Goal: Transaction & Acquisition: Purchase product/service

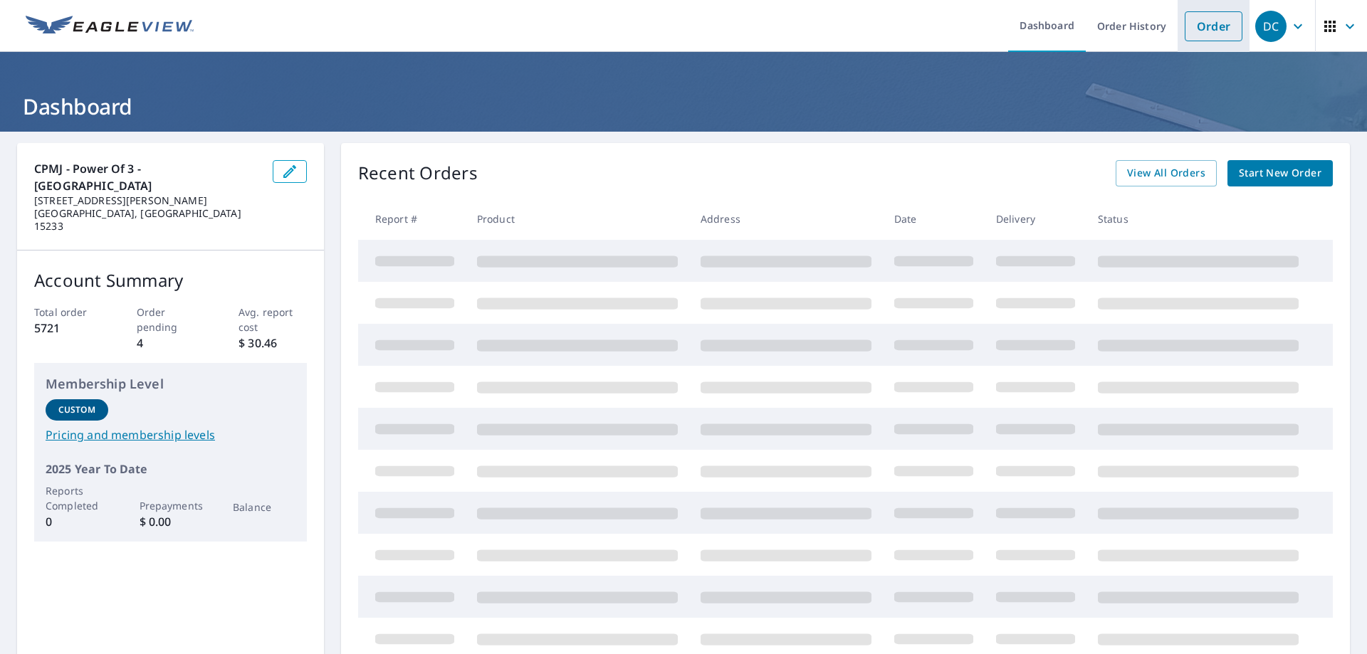
click at [1216, 25] on link "Order" at bounding box center [1214, 26] width 58 height 30
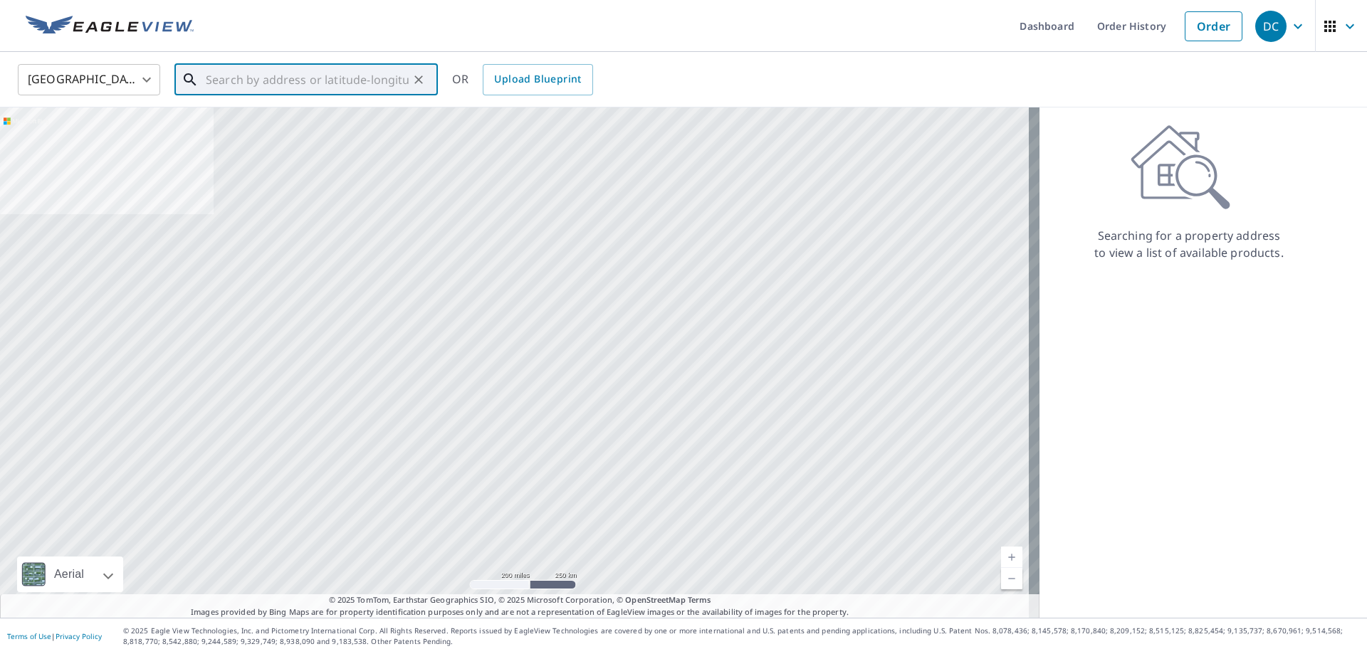
click at [330, 88] on input "text" at bounding box center [307, 80] width 203 height 40
paste input "[STREET_ADDRESS]"
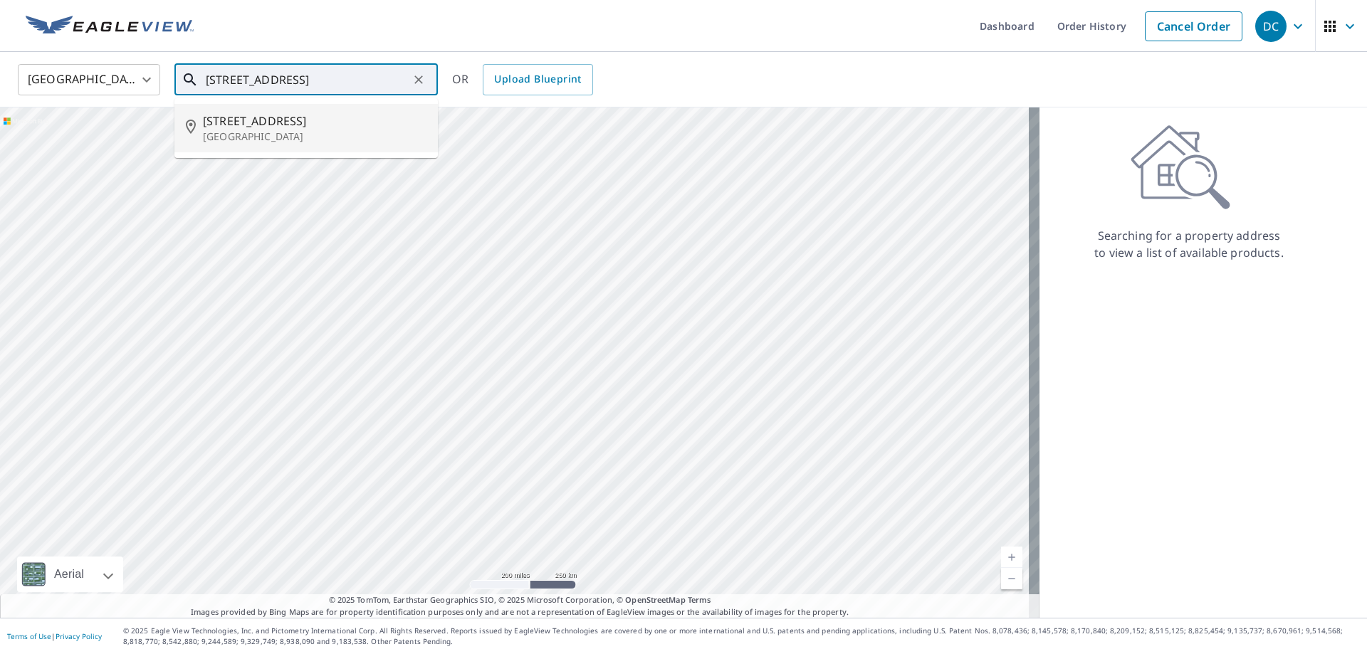
click at [254, 127] on span "[STREET_ADDRESS]" at bounding box center [315, 120] width 224 height 17
type input "[STREET_ADDRESS][PERSON_NAME]"
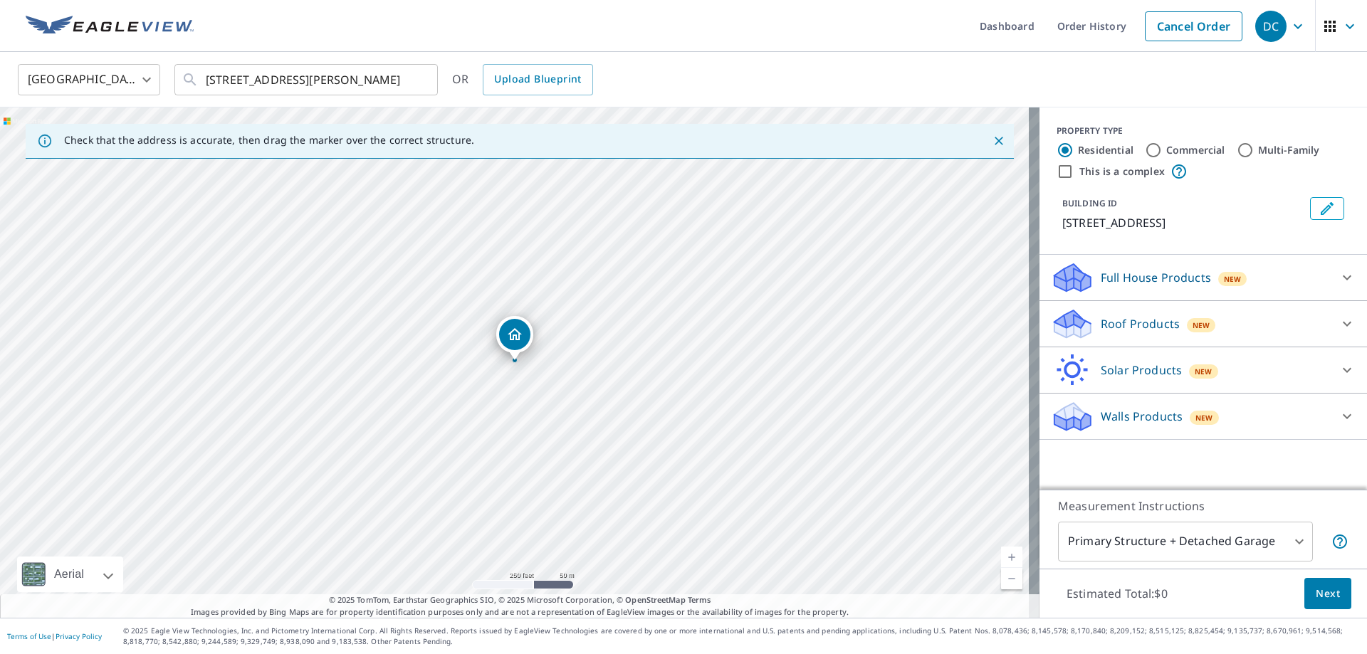
click at [1135, 320] on p "Roof Products" at bounding box center [1140, 323] width 79 height 17
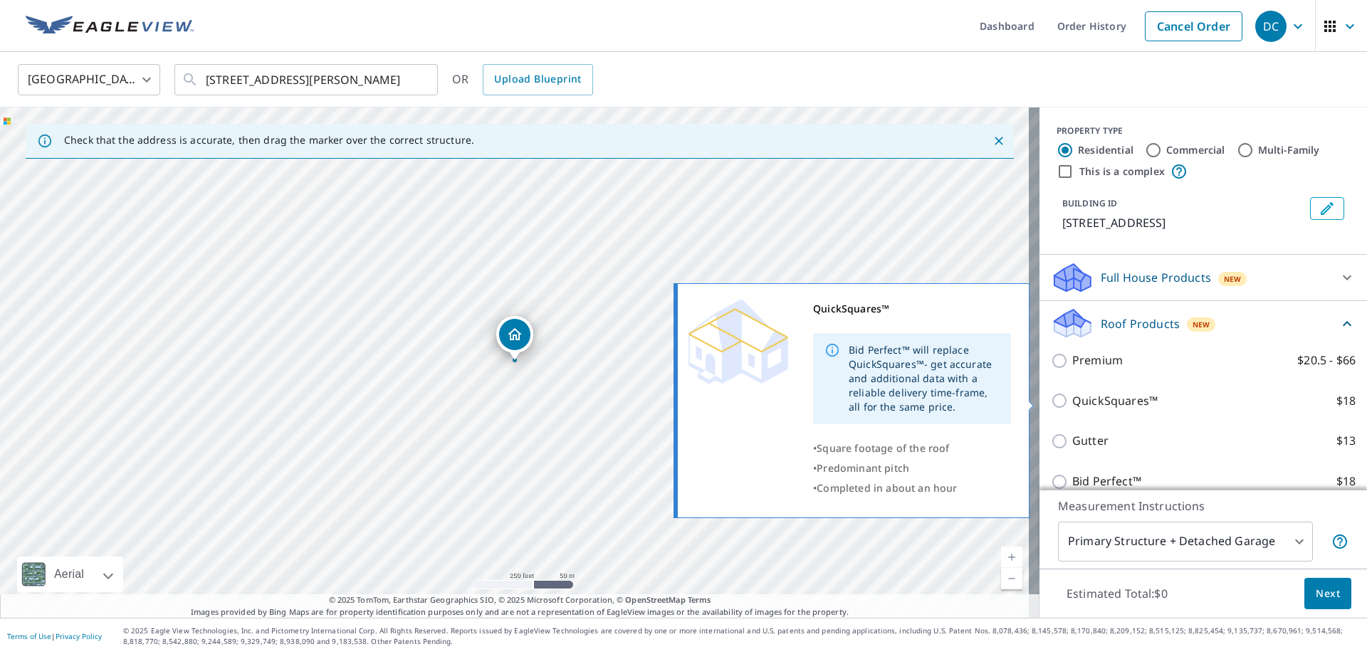
click at [1109, 399] on p "QuickSquares™" at bounding box center [1114, 401] width 85 height 18
click at [1072, 399] on input "QuickSquares™ $18" at bounding box center [1061, 400] width 21 height 17
checkbox input "true"
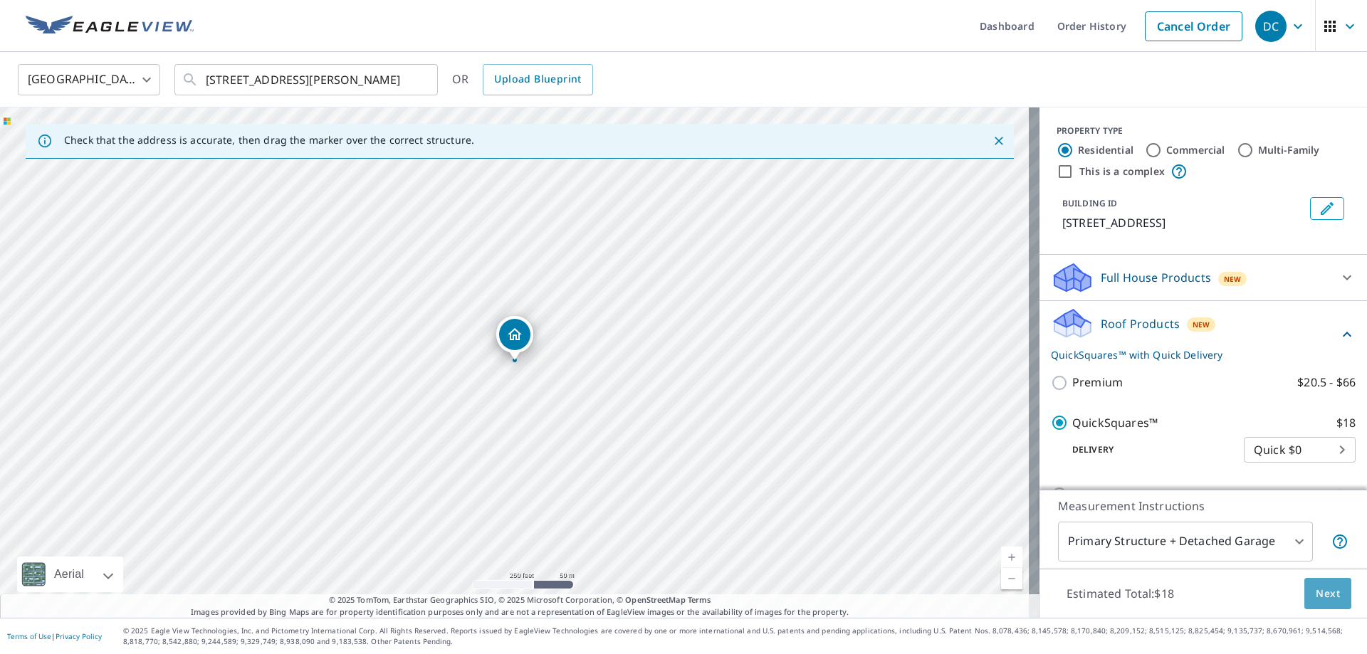
click at [1338, 592] on button "Next" at bounding box center [1327, 594] width 47 height 32
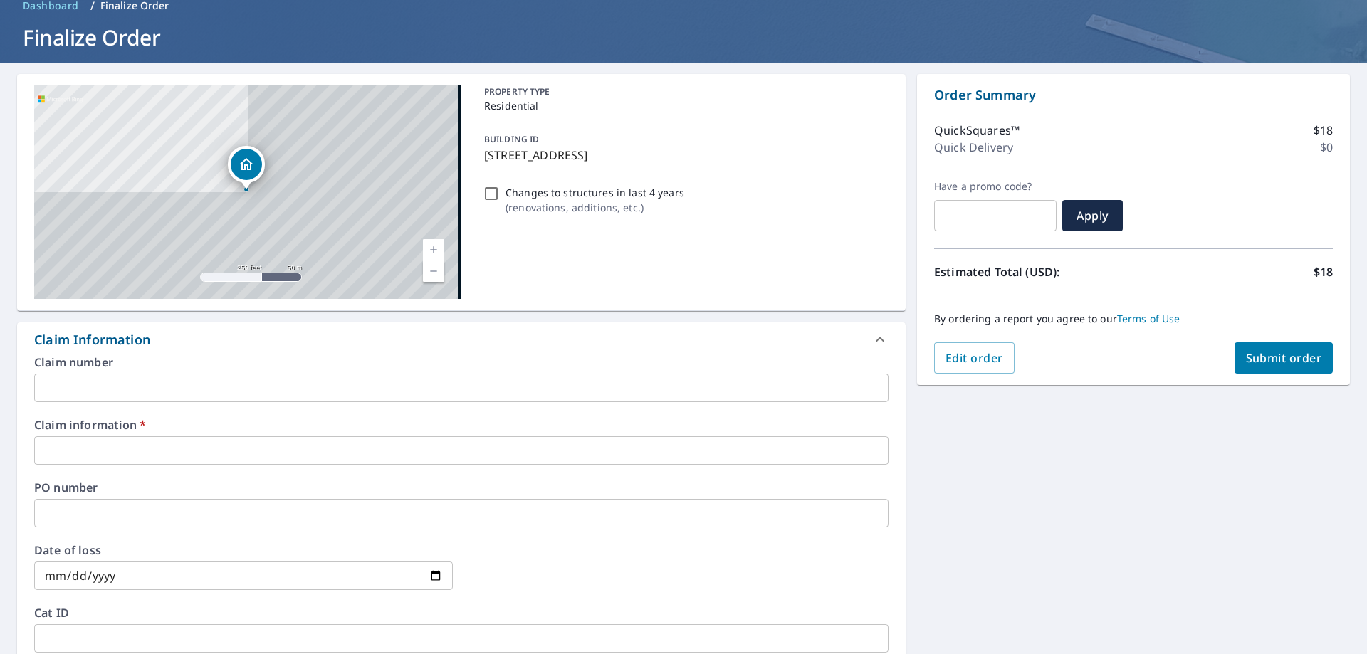
scroll to position [142, 0]
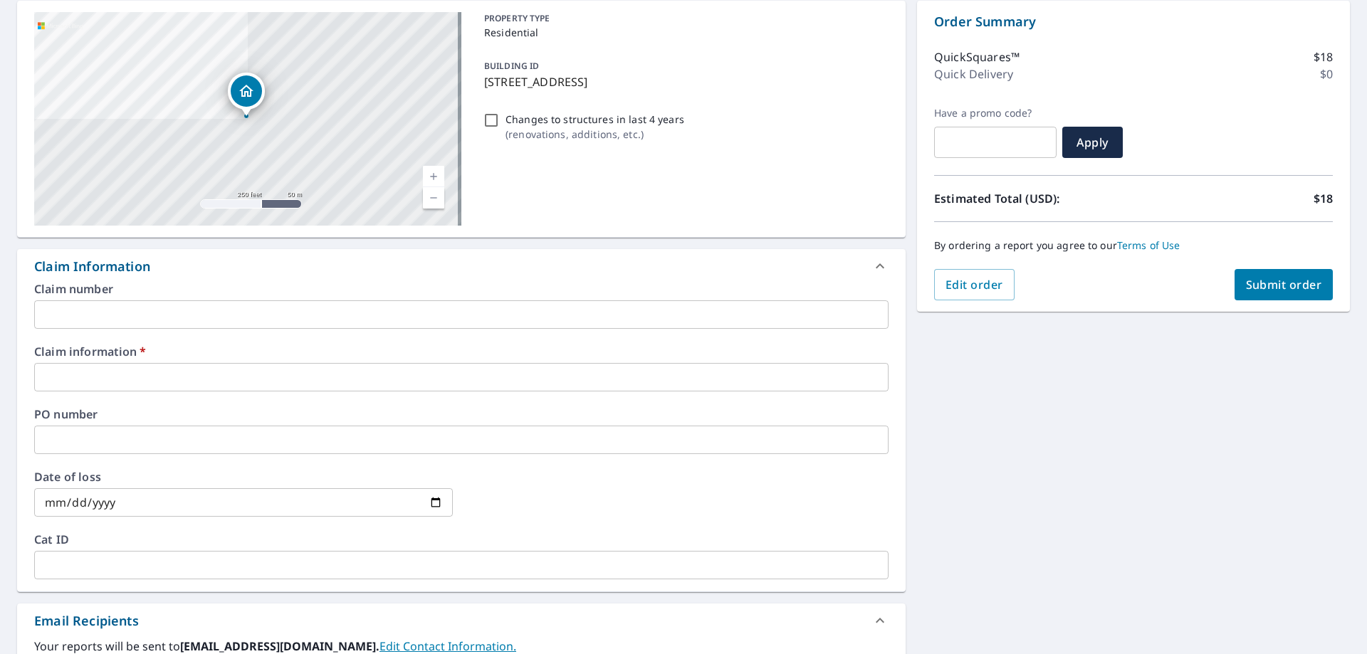
click at [164, 384] on input "text" at bounding box center [461, 377] width 854 height 28
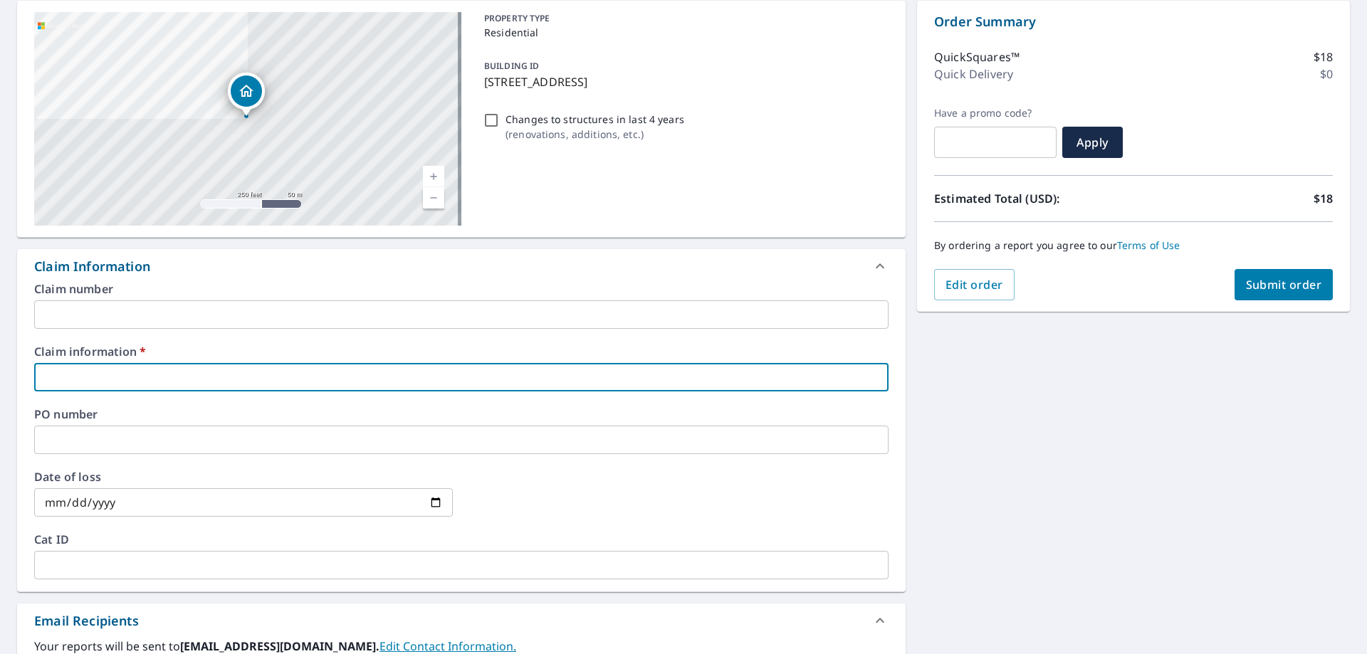
type input "new look"
checkbox input "true"
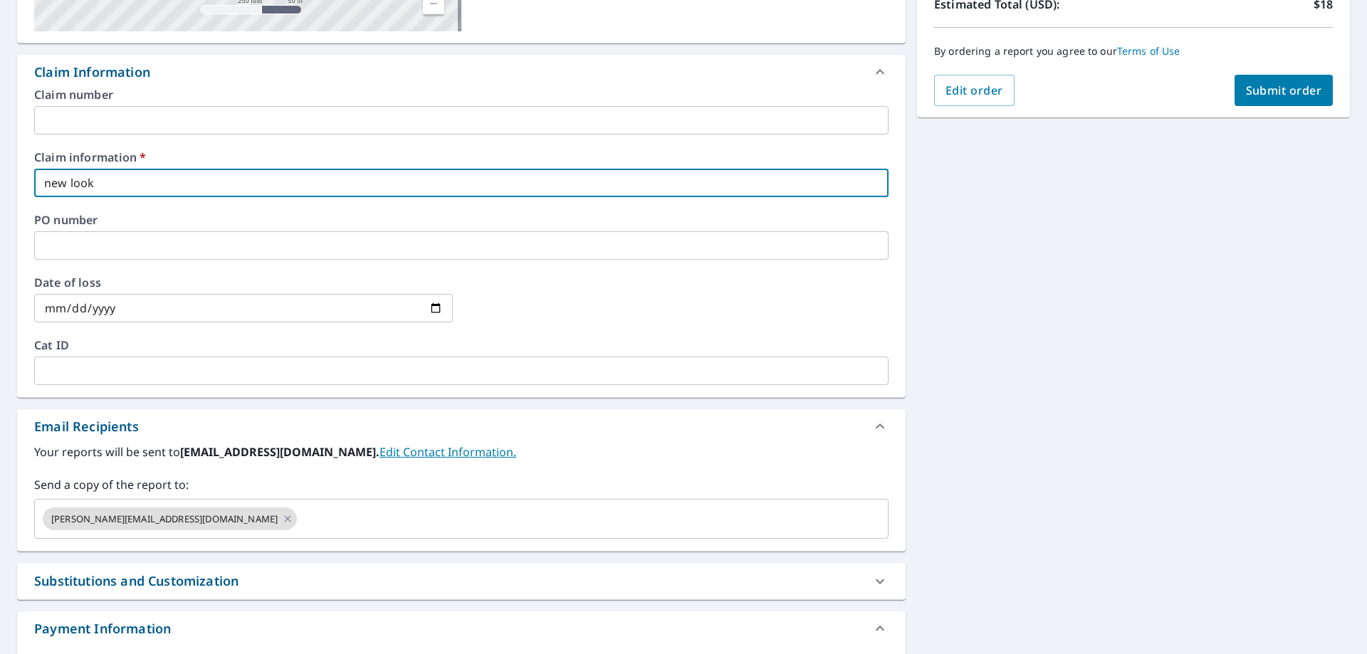
scroll to position [356, 0]
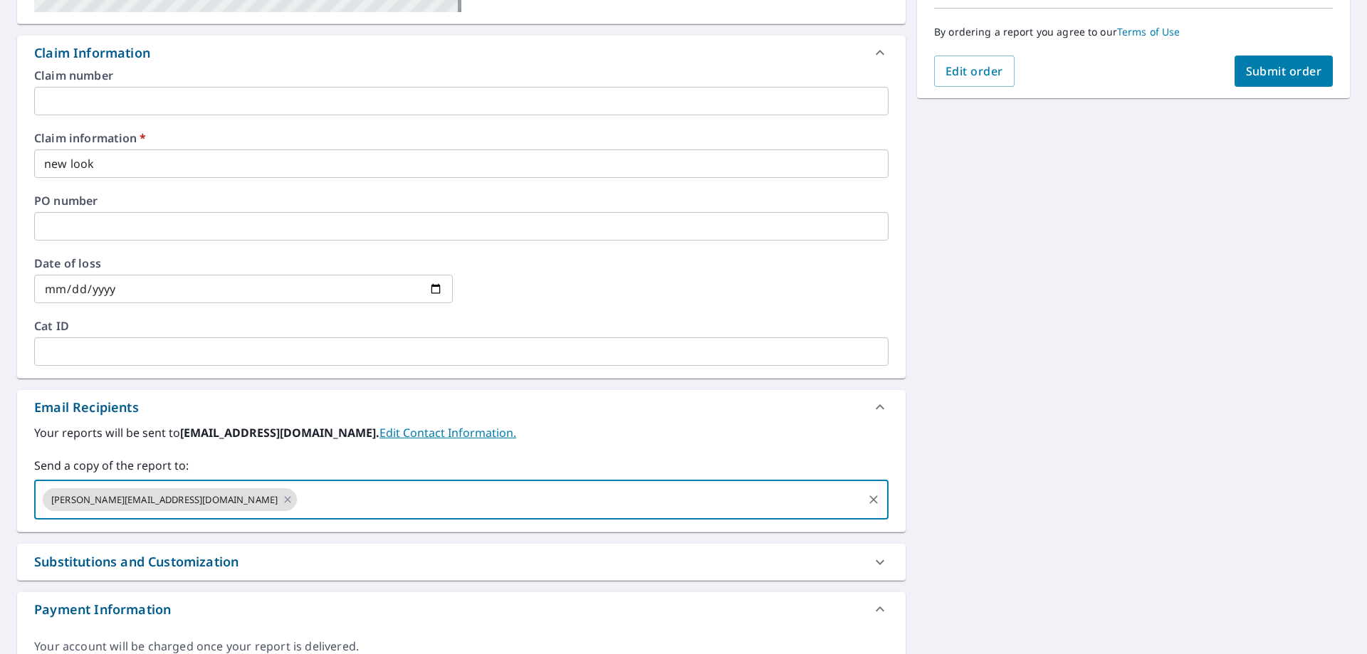
click at [299, 493] on input "text" at bounding box center [580, 499] width 562 height 27
paste input "[EMAIL_ADDRESS][DOMAIN_NAME]"
type input "[EMAIL_ADDRESS][DOMAIN_NAME]"
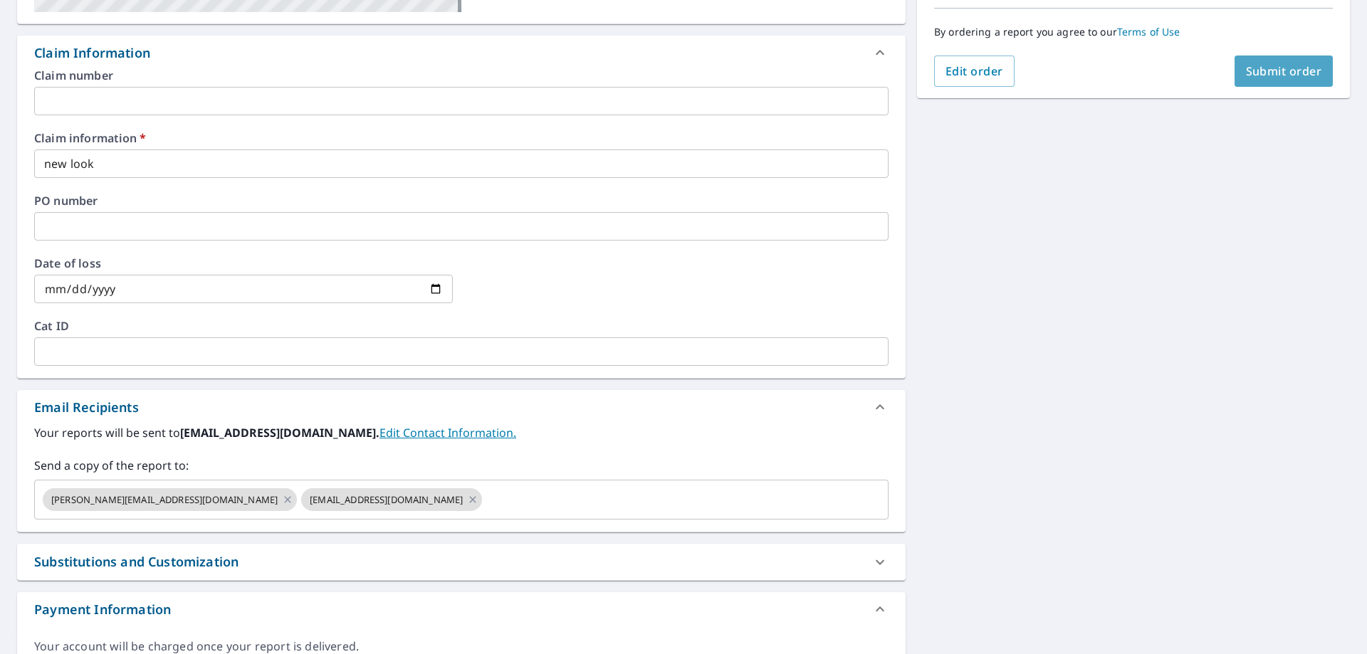
click at [1284, 75] on span "Submit order" at bounding box center [1284, 71] width 76 height 16
checkbox input "true"
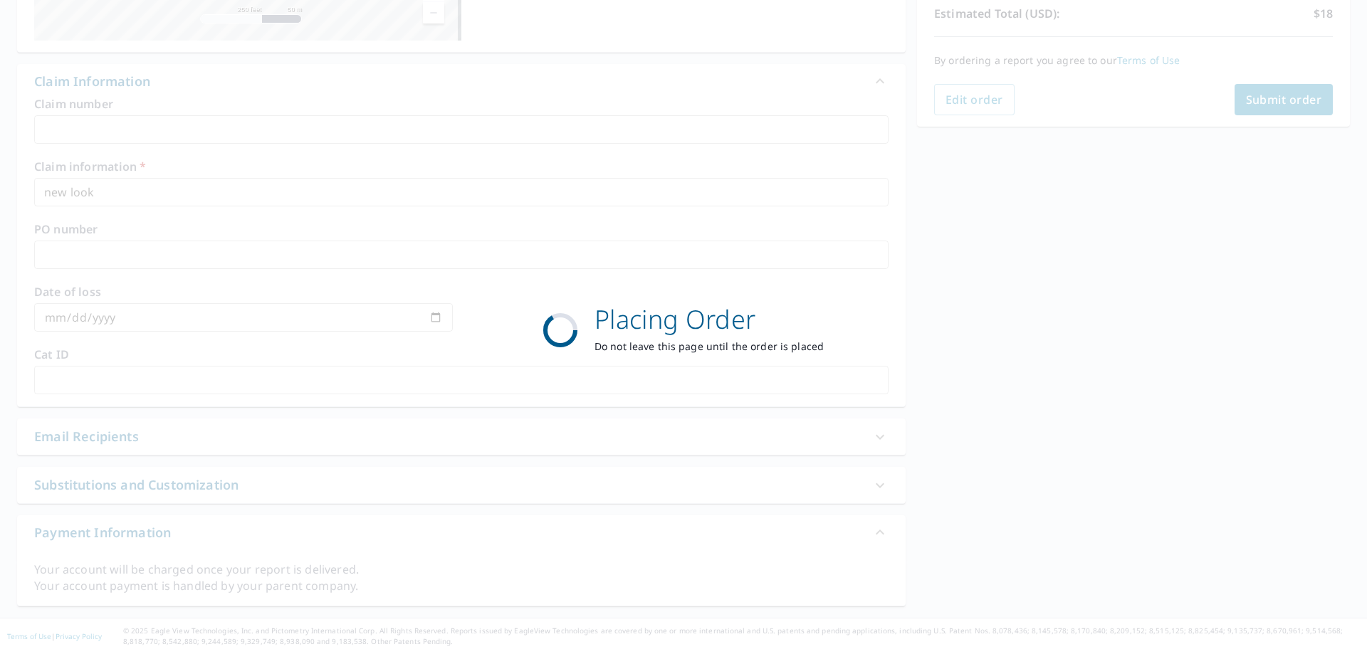
scroll to position [327, 0]
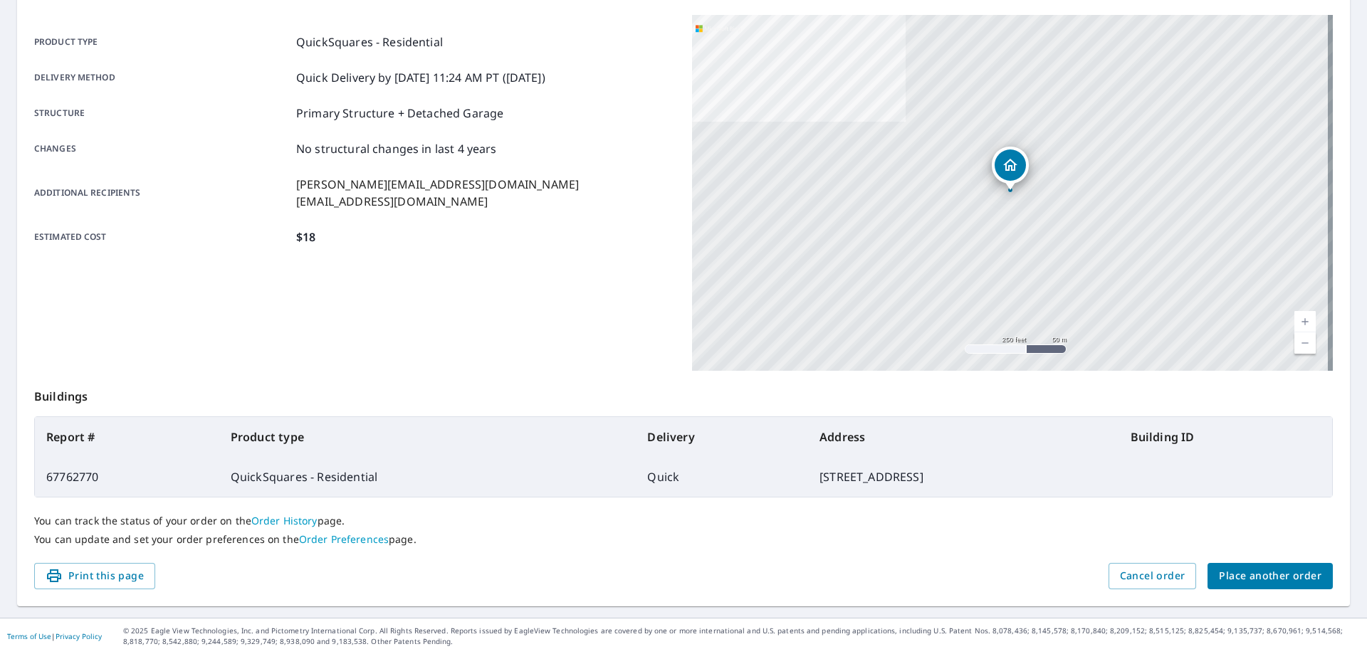
scroll to position [184, 0]
